Goal: Information Seeking & Learning: Learn about a topic

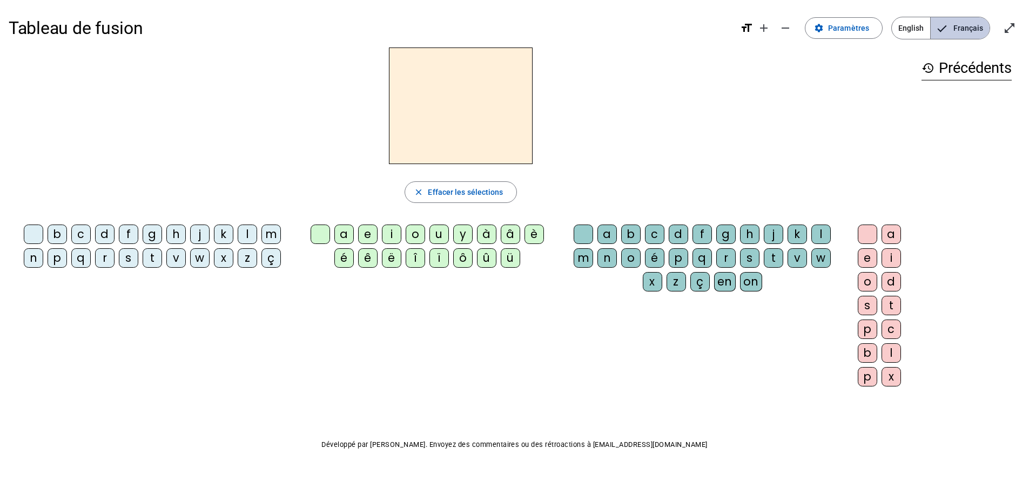
click at [956, 27] on span "Français" at bounding box center [960, 28] width 59 height 22
click at [129, 235] on div "f" at bounding box center [128, 234] width 19 height 19
click at [364, 258] on div "ê" at bounding box center [367, 258] width 19 height 19
click at [155, 258] on div "t" at bounding box center [152, 258] width 19 height 19
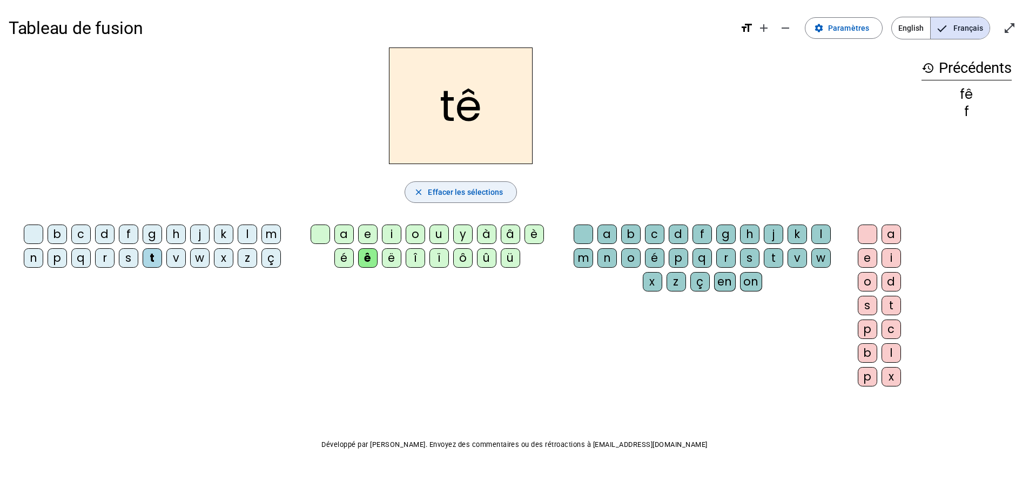
click at [478, 199] on span "button" at bounding box center [460, 192] width 111 height 26
click at [124, 233] on div "f" at bounding box center [128, 234] width 19 height 19
click at [370, 258] on div "ê" at bounding box center [367, 258] width 19 height 19
click at [896, 304] on div "t" at bounding box center [891, 305] width 19 height 19
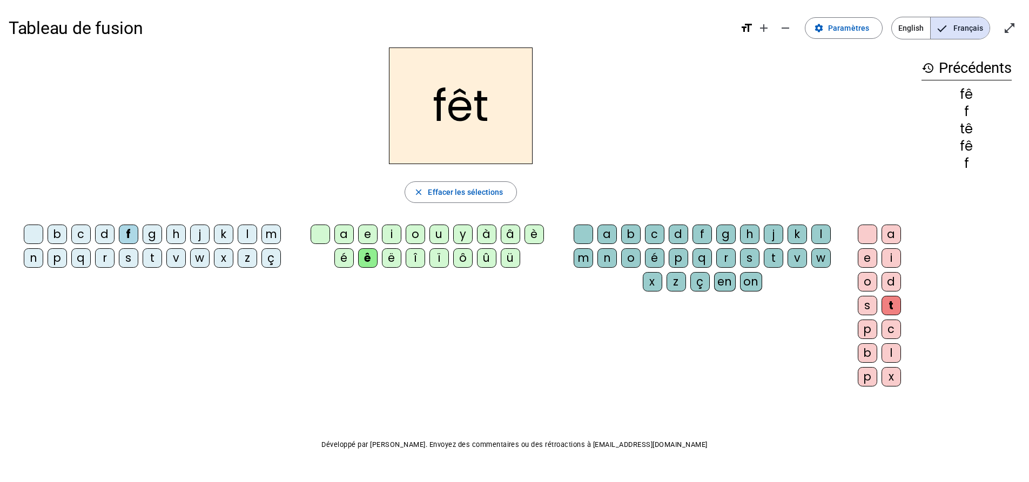
click at [870, 260] on div "e" at bounding box center [867, 258] width 19 height 19
click at [889, 304] on div "t" at bounding box center [891, 305] width 19 height 19
click at [373, 233] on div "e" at bounding box center [367, 234] width 19 height 19
click at [372, 252] on div "ê" at bounding box center [367, 258] width 19 height 19
click at [777, 253] on div "t" at bounding box center [773, 258] width 19 height 19
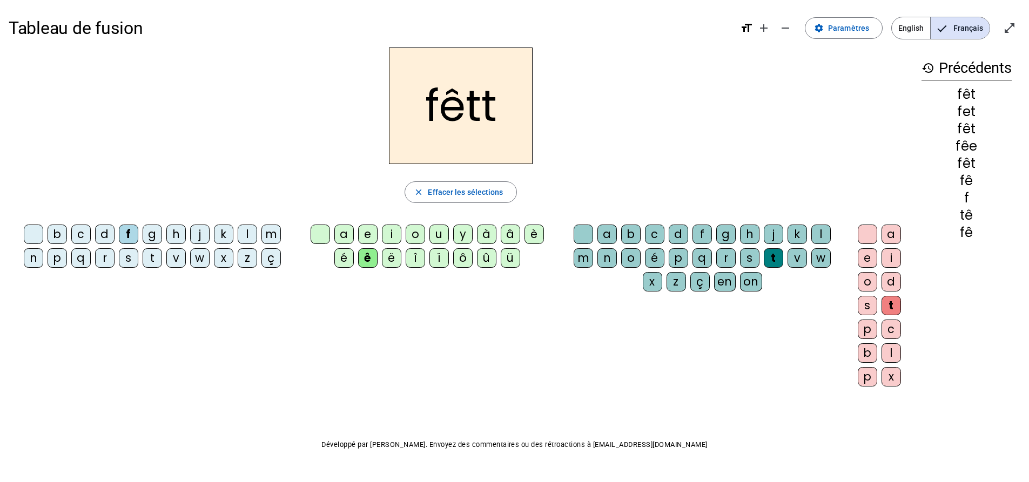
click at [867, 266] on div "e" at bounding box center [867, 258] width 19 height 19
click at [501, 191] on span "Effacer les sélections" at bounding box center [465, 192] width 75 height 13
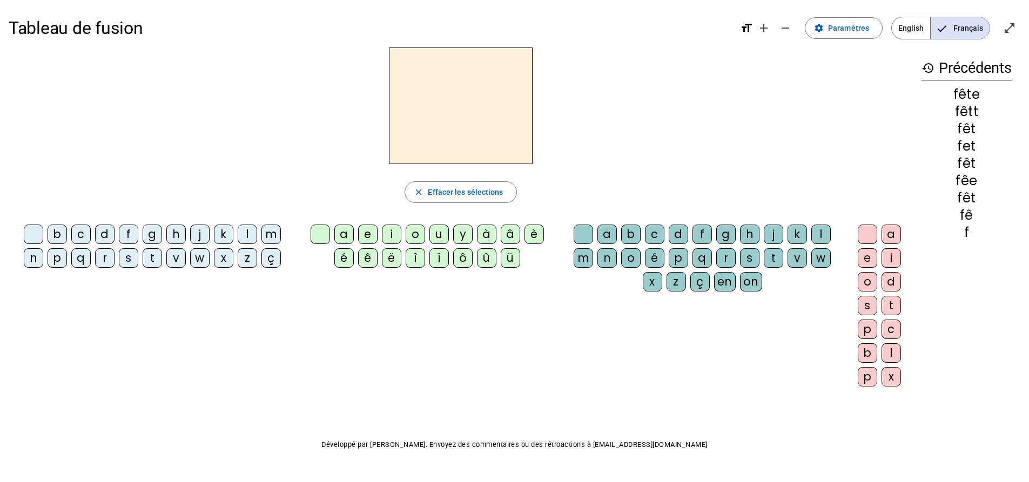
click at [156, 264] on div "t" at bounding box center [152, 258] width 19 height 19
click at [364, 262] on div "ê" at bounding box center [367, 258] width 19 height 19
click at [776, 255] on div "t" at bounding box center [773, 258] width 19 height 19
click at [874, 258] on div "e" at bounding box center [867, 258] width 19 height 19
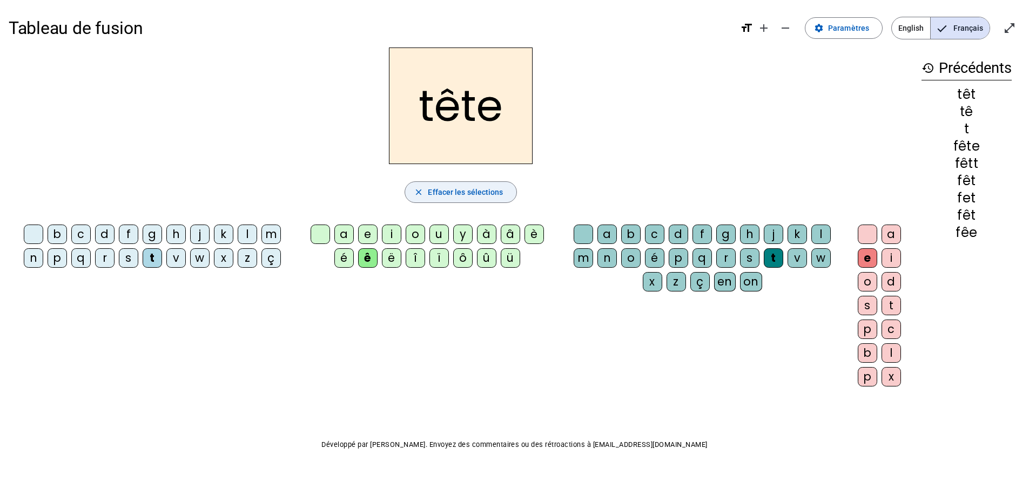
click at [477, 187] on span "Effacer les sélections" at bounding box center [465, 192] width 75 height 13
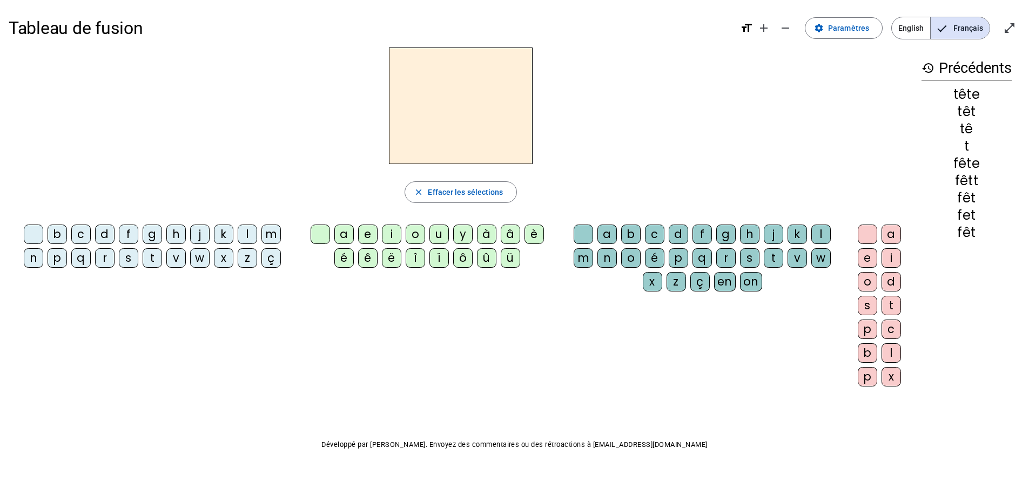
click at [66, 237] on div "b" at bounding box center [57, 234] width 19 height 19
click at [366, 263] on div "ê" at bounding box center [367, 258] width 19 height 19
click at [774, 261] on div "t" at bounding box center [773, 258] width 19 height 19
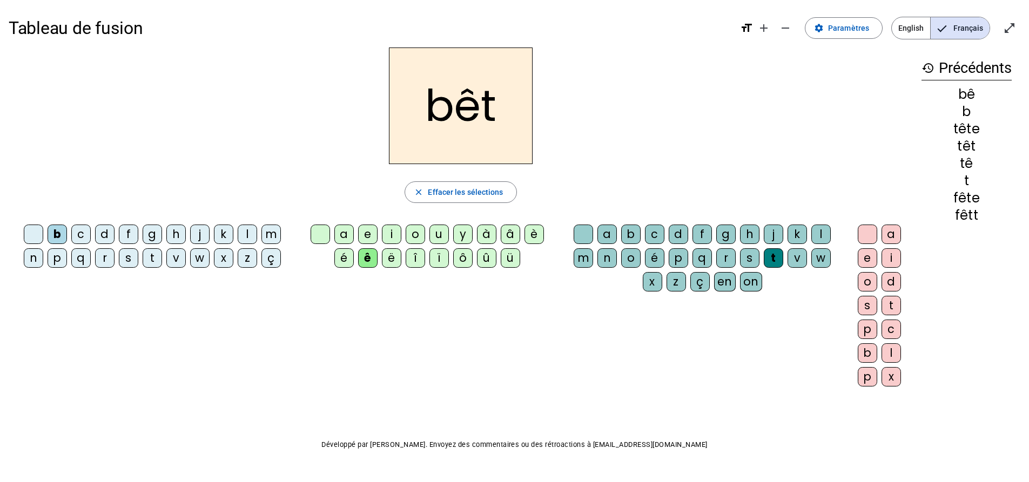
click at [873, 259] on div "e" at bounding box center [867, 258] width 19 height 19
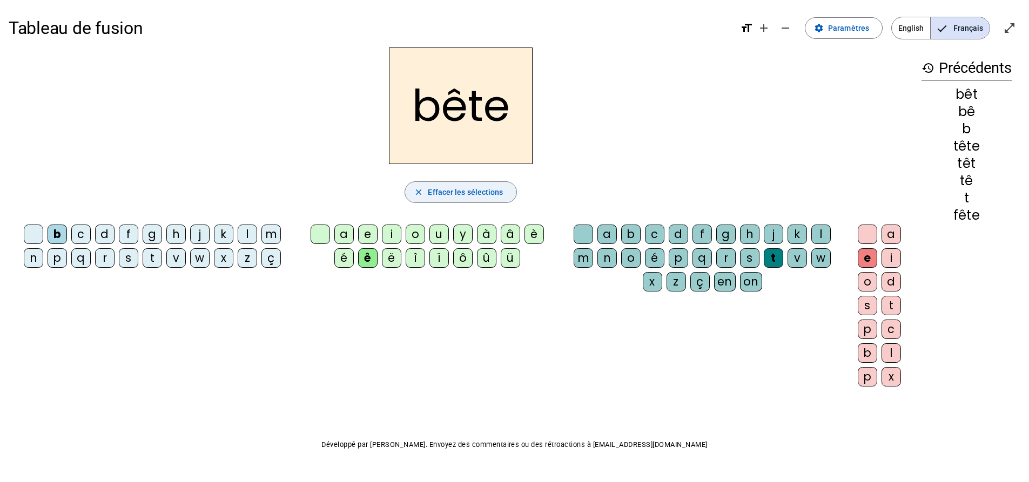
click at [454, 202] on span "button" at bounding box center [460, 192] width 111 height 26
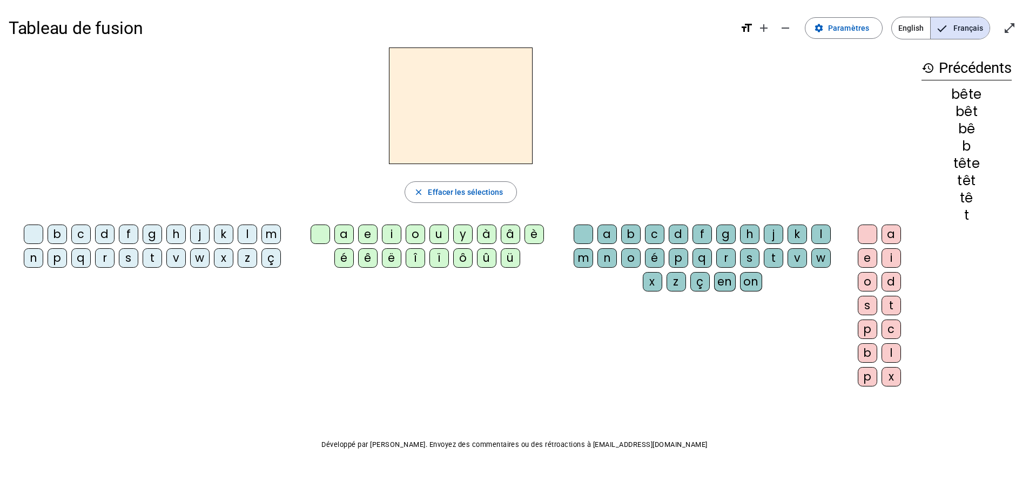
click at [64, 234] on div "b" at bounding box center [57, 234] width 19 height 19
click at [438, 240] on div "u" at bounding box center [439, 234] width 19 height 19
click at [771, 262] on div "t" at bounding box center [773, 258] width 19 height 19
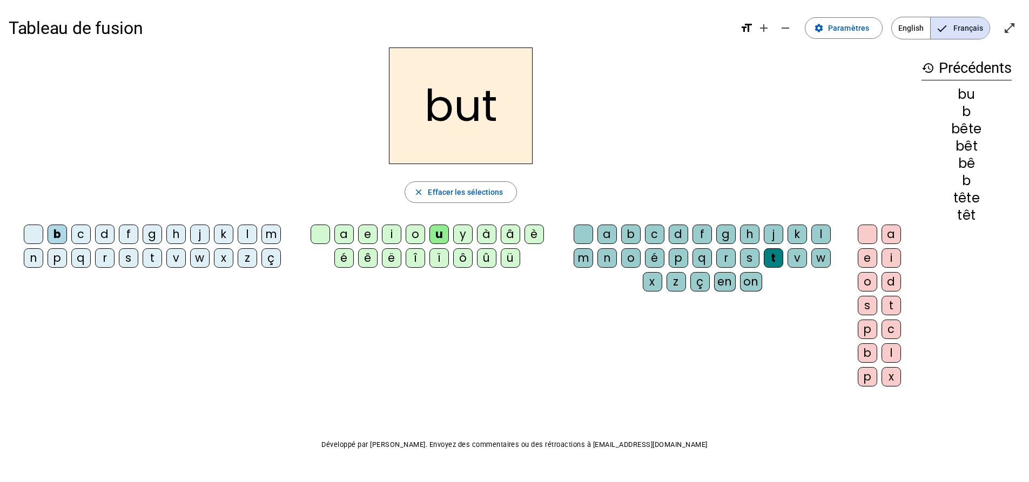
click at [872, 254] on div "e" at bounding box center [867, 258] width 19 height 19
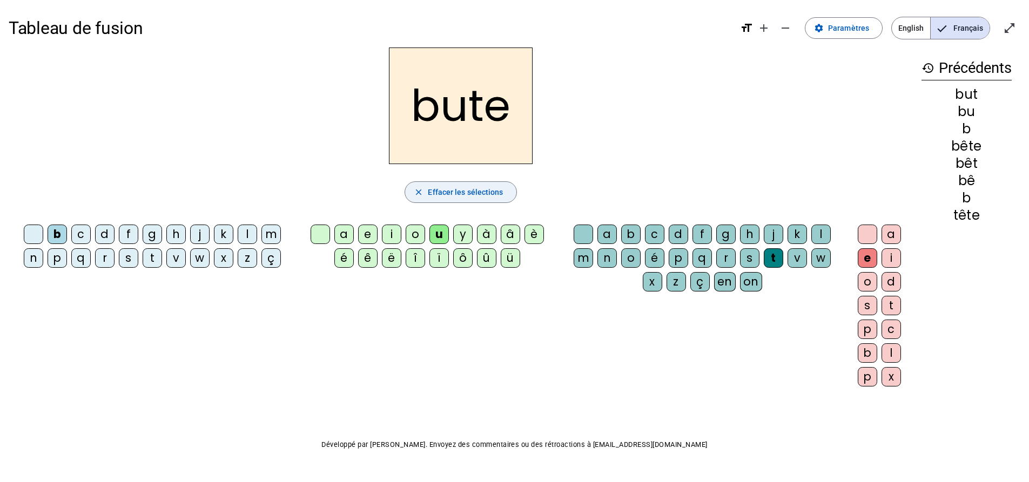
click at [438, 186] on span "Effacer les sélections" at bounding box center [465, 192] width 75 height 13
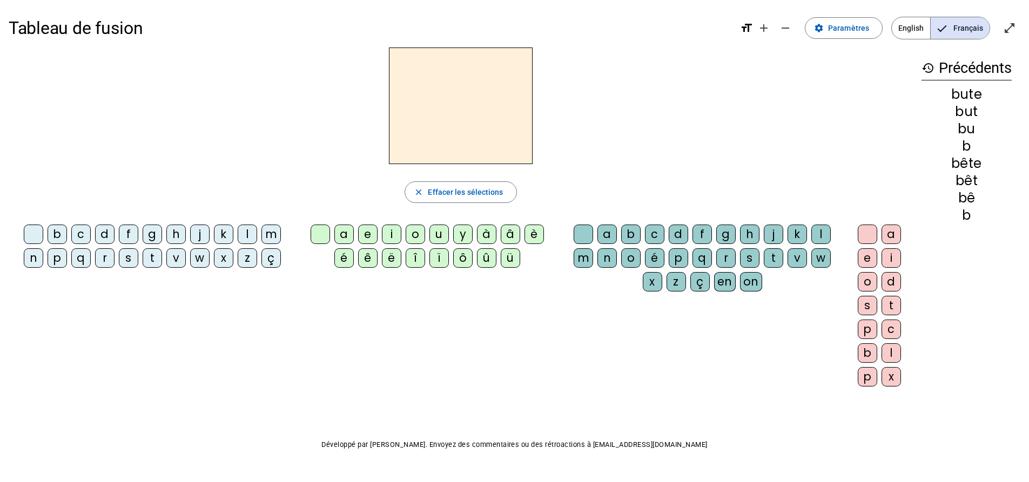
click at [61, 240] on div "b" at bounding box center [57, 234] width 19 height 19
click at [441, 238] on div "u" at bounding box center [439, 234] width 19 height 19
click at [748, 255] on div "s" at bounding box center [749, 258] width 19 height 19
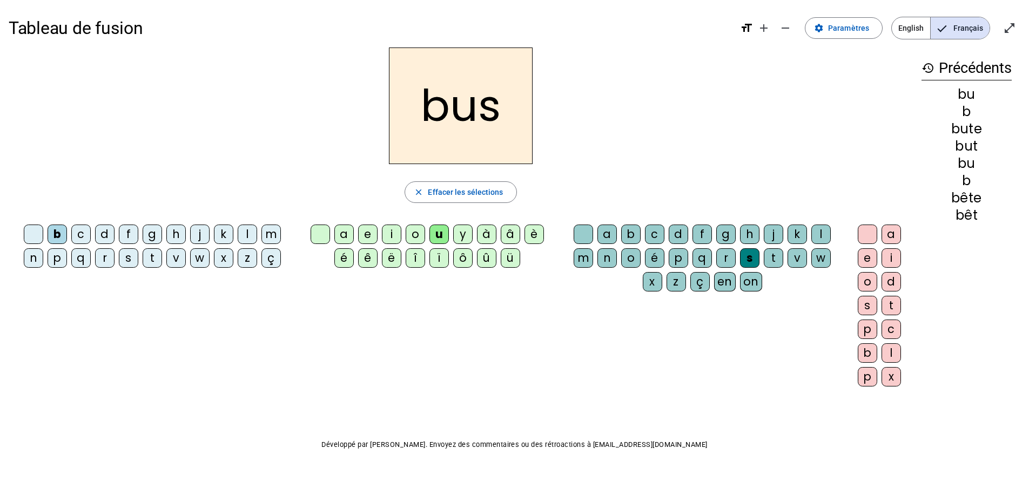
click at [868, 260] on div "e" at bounding box center [867, 258] width 19 height 19
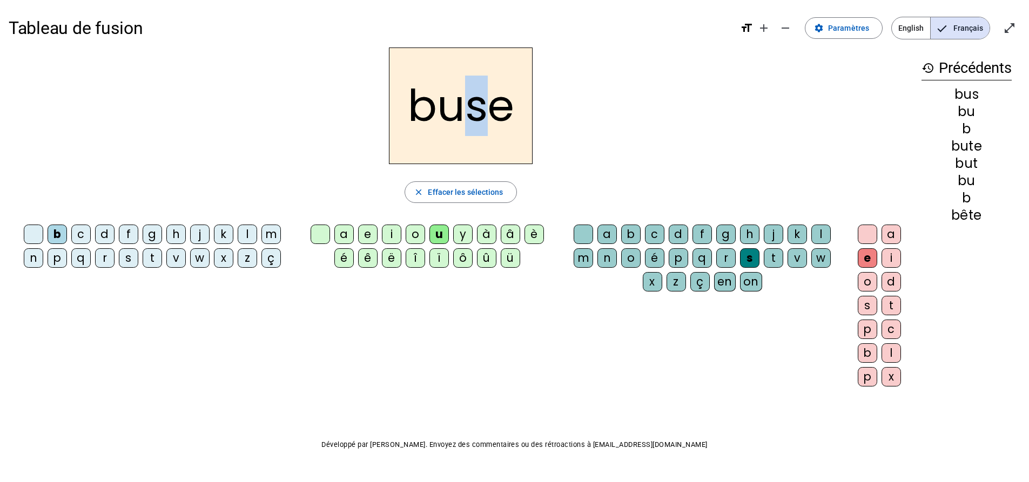
drag, startPoint x: 465, startPoint y: 108, endPoint x: 490, endPoint y: 102, distance: 26.0
click at [490, 102] on h2 "buse" at bounding box center [461, 106] width 144 height 117
click at [680, 100] on div "buse" at bounding box center [461, 106] width 904 height 117
drag, startPoint x: 460, startPoint y: 109, endPoint x: 441, endPoint y: 108, distance: 18.4
click at [441, 108] on h2 "buse" at bounding box center [461, 106] width 144 height 117
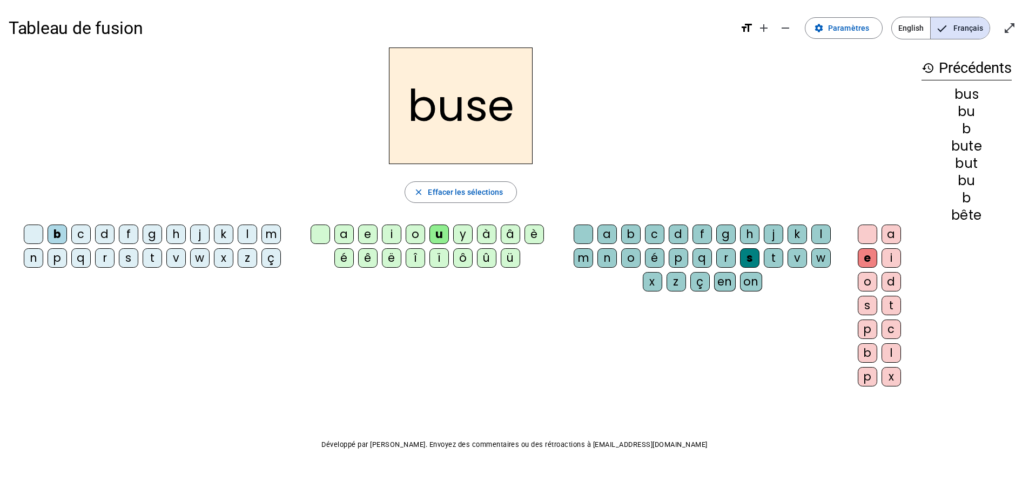
click at [388, 236] on div "i" at bounding box center [391, 234] width 19 height 19
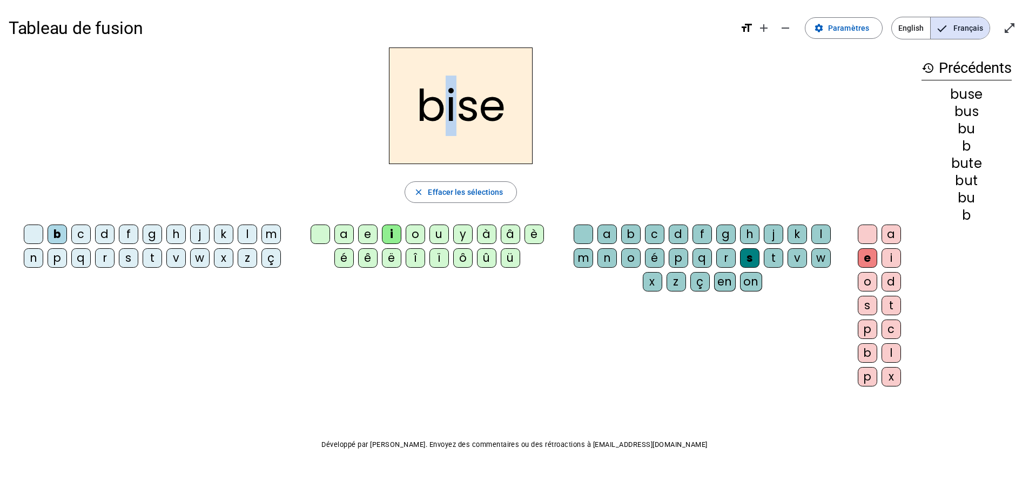
drag, startPoint x: 460, startPoint y: 116, endPoint x: 440, endPoint y: 117, distance: 19.5
click at [440, 117] on h2 "bise" at bounding box center [461, 106] width 144 height 117
click at [338, 232] on div "a" at bounding box center [343, 234] width 19 height 19
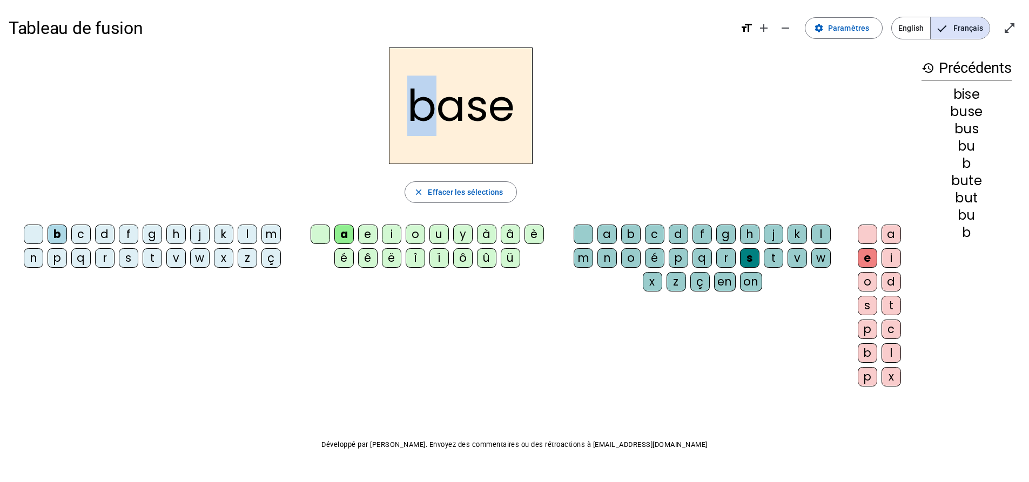
drag, startPoint x: 425, startPoint y: 115, endPoint x: 412, endPoint y: 117, distance: 13.1
click at [412, 117] on h2 "base" at bounding box center [461, 106] width 144 height 117
click at [106, 262] on div "r" at bounding box center [104, 258] width 19 height 19
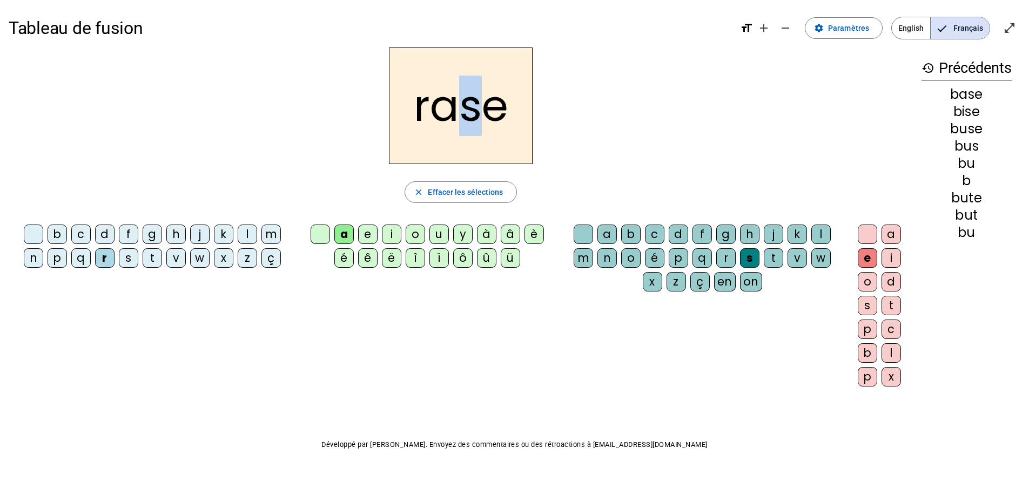
drag, startPoint x: 483, startPoint y: 105, endPoint x: 463, endPoint y: 116, distance: 22.5
click at [463, 112] on h2 "rase" at bounding box center [461, 106] width 144 height 117
click at [726, 232] on div "g" at bounding box center [725, 234] width 19 height 19
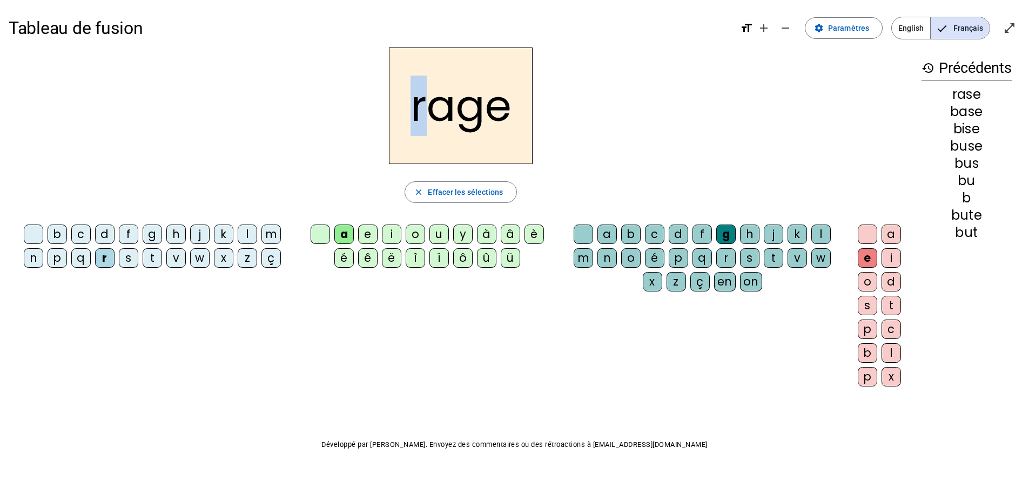
drag, startPoint x: 421, startPoint y: 110, endPoint x: 408, endPoint y: 108, distance: 12.6
click at [408, 108] on h2 "rage" at bounding box center [461, 106] width 144 height 117
click at [53, 253] on div "p" at bounding box center [57, 258] width 19 height 19
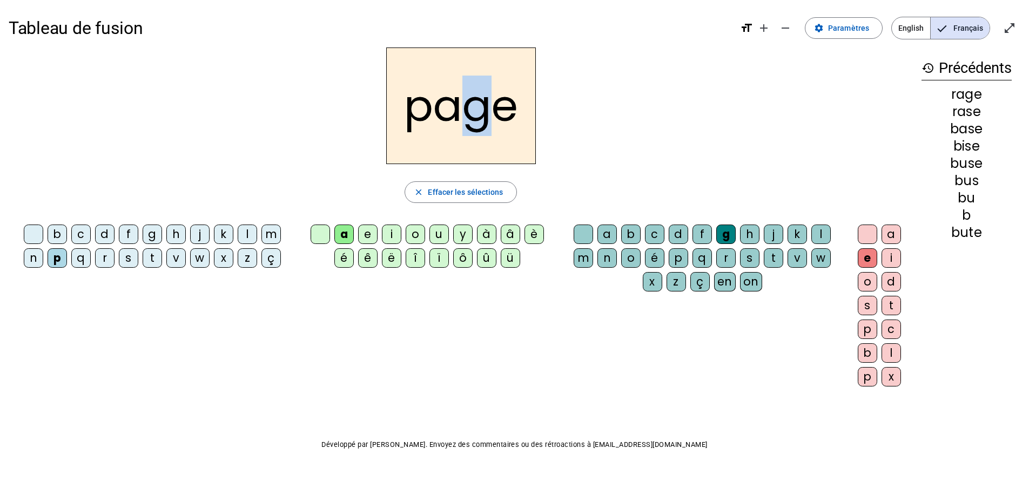
drag, startPoint x: 485, startPoint y: 118, endPoint x: 467, endPoint y: 110, distance: 19.6
click at [467, 110] on h2 "page" at bounding box center [461, 106] width 150 height 117
click at [801, 256] on div "v" at bounding box center [797, 258] width 19 height 19
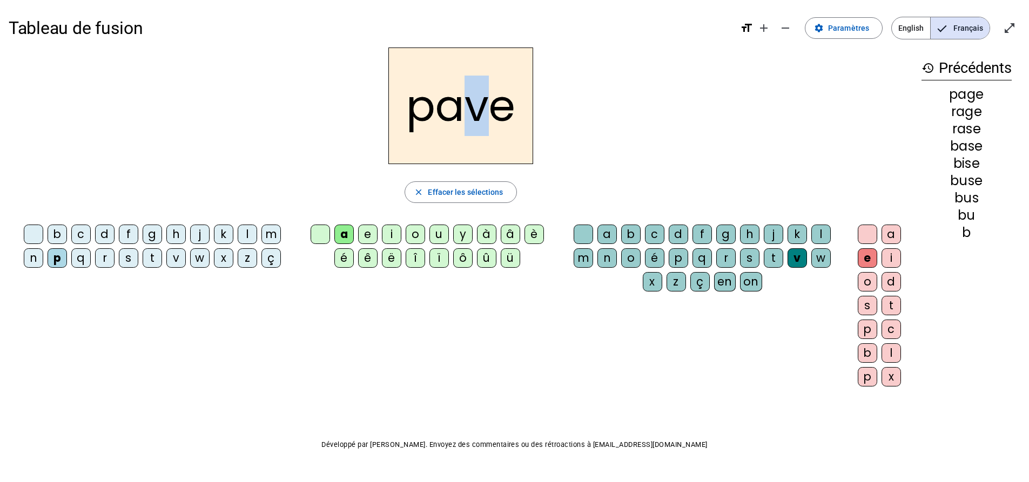
drag, startPoint x: 485, startPoint y: 110, endPoint x: 466, endPoint y: 117, distance: 20.2
click at [466, 117] on h2 "pave" at bounding box center [460, 106] width 145 height 117
click at [749, 253] on div "s" at bounding box center [749, 258] width 19 height 19
click at [869, 305] on div "s" at bounding box center [867, 305] width 19 height 19
